Goal: Check status

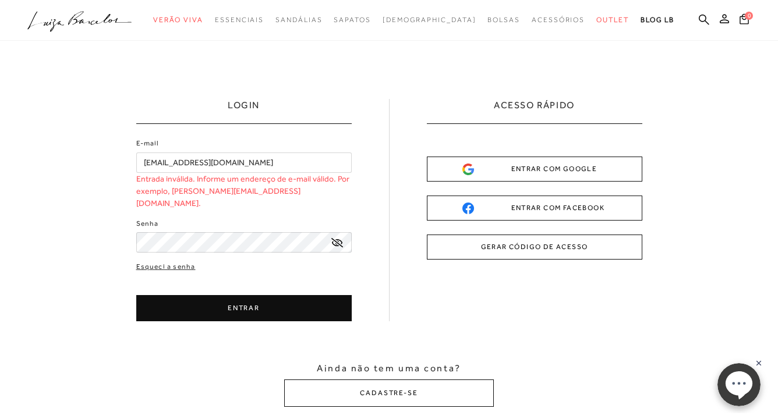
type input "[EMAIL_ADDRESS][DOMAIN_NAME]"
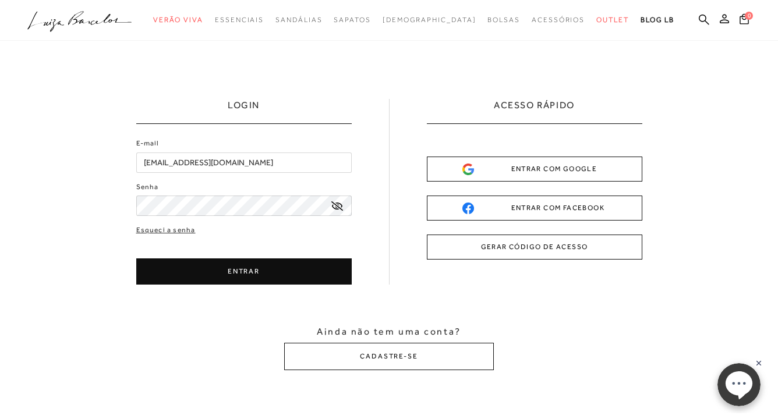
click at [242, 274] on button "ENTRAR" at bounding box center [243, 271] width 215 height 26
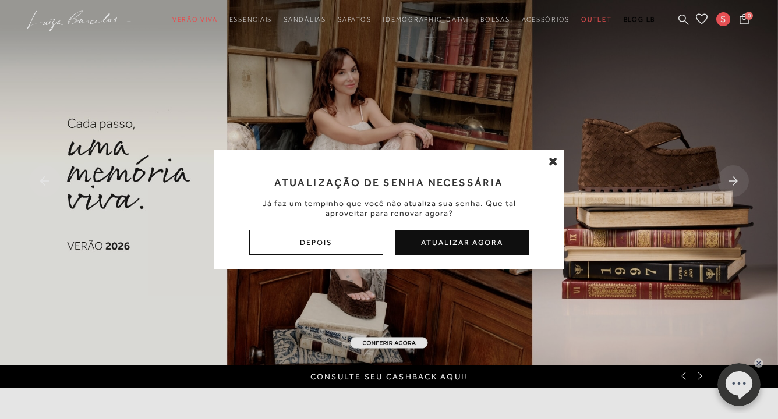
click at [722, 20] on div "Atualização de Senha Necessária Já faz um tempinho que você não atualiza sua se…" at bounding box center [389, 209] width 778 height 419
click at [727, 18] on div "Atualização de Senha Necessária Já faz um tempinho que você não atualiza sua se…" at bounding box center [389, 209] width 778 height 419
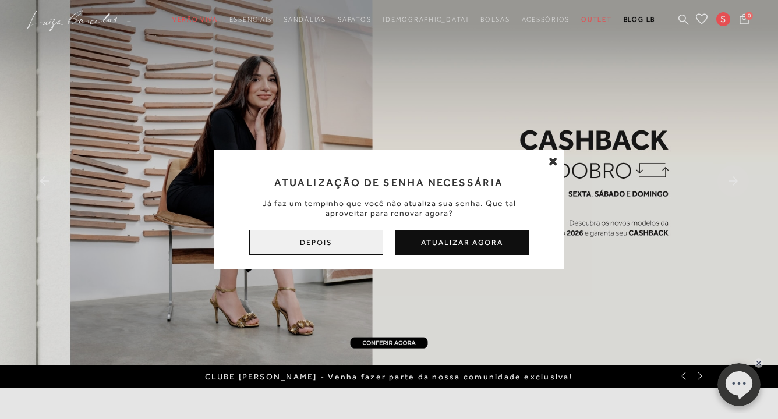
click at [355, 236] on button "Depois" at bounding box center [316, 242] width 134 height 25
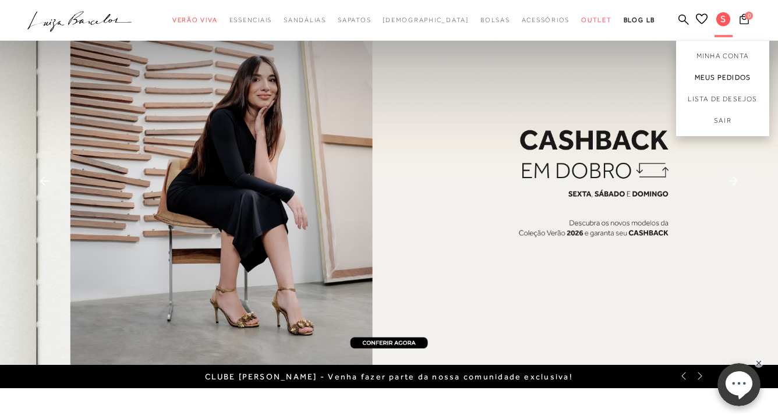
click at [716, 73] on link "Meus Pedidos" at bounding box center [722, 78] width 93 height 22
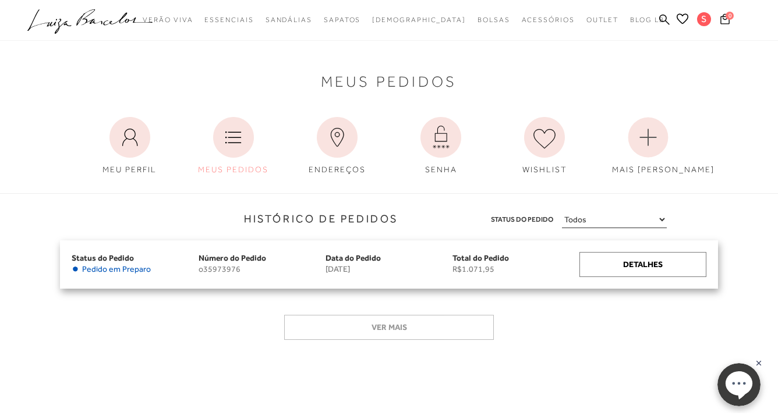
click at [233, 259] on span "Número do Pedido" at bounding box center [232, 257] width 68 height 9
click at [231, 274] on div "Status do Pedido • Pedido em [GEOGRAPHIC_DATA] Número do Pedido o35973976 Data …" at bounding box center [389, 264] width 658 height 48
click at [95, 257] on span "Status do Pedido" at bounding box center [103, 257] width 62 height 9
click at [592, 267] on div "Detalhes" at bounding box center [642, 264] width 127 height 25
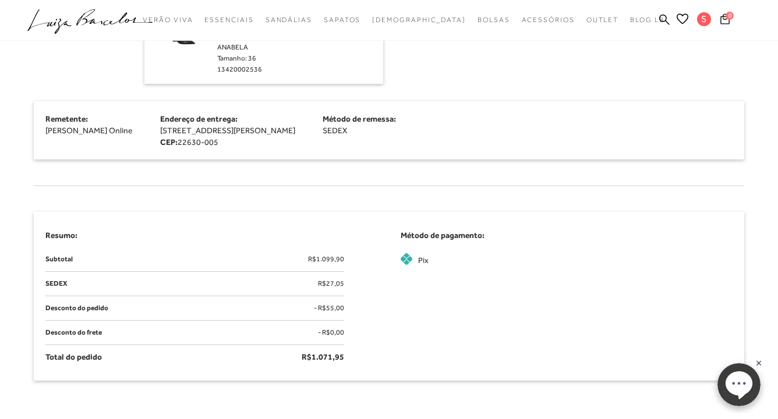
scroll to position [414, 0]
